Goal: Check status

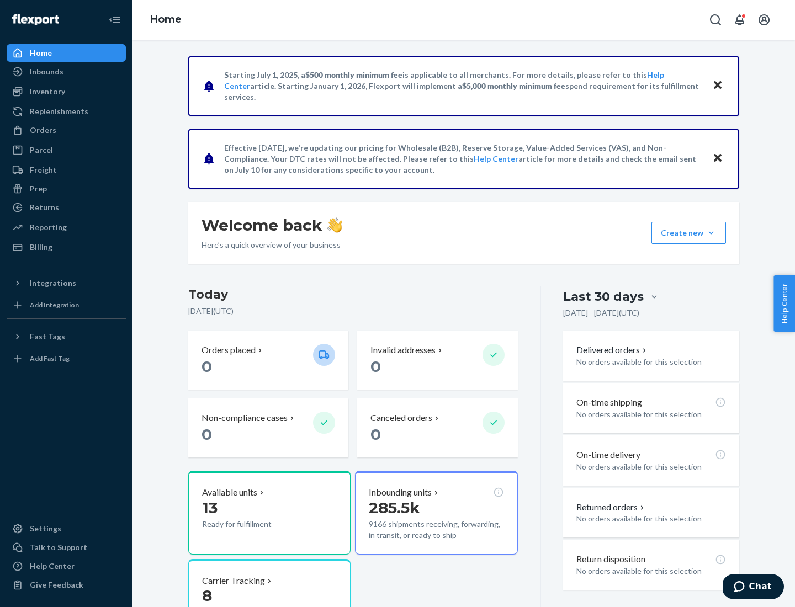
click at [711, 233] on button "Create new Create new inbound Create new order Create new product" at bounding box center [688, 233] width 75 height 22
click at [38, 189] on div "Prep" at bounding box center [38, 188] width 17 height 11
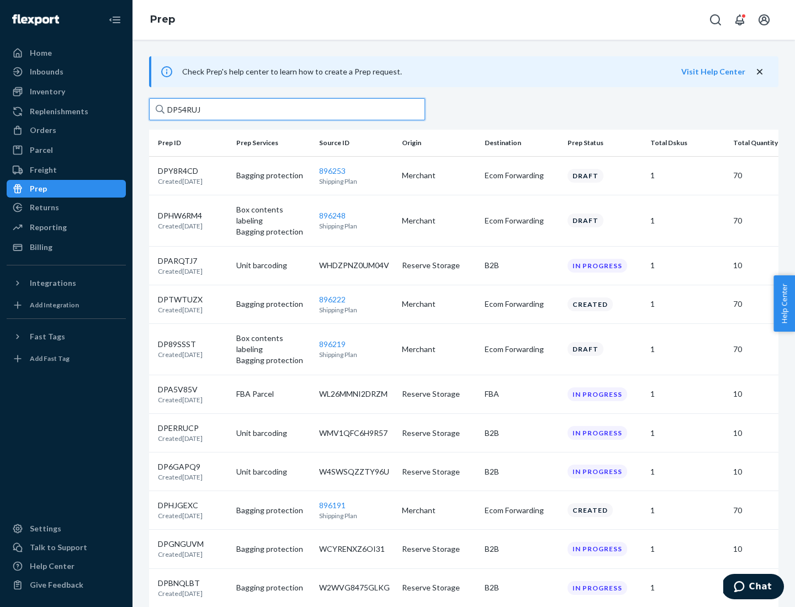
type input "DP54RUJL"
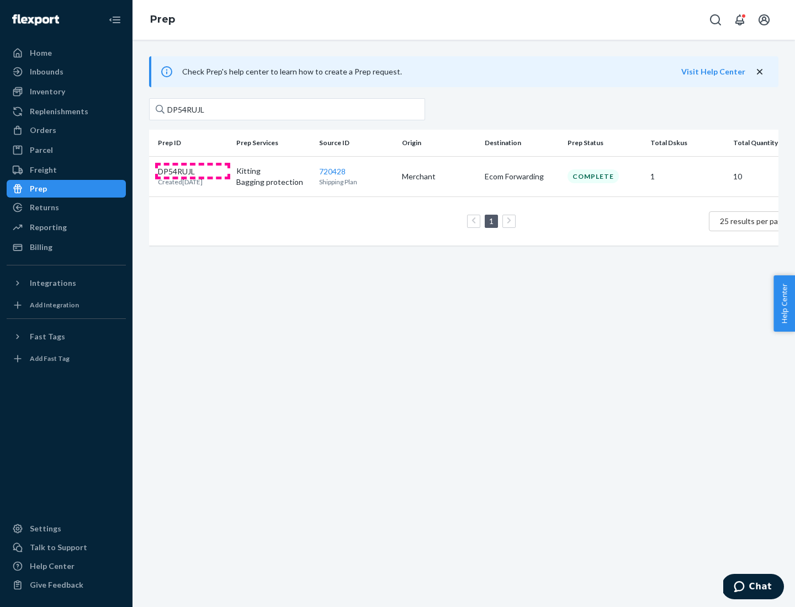
click at [193, 171] on p "DP54RUJL" at bounding box center [180, 171] width 45 height 11
